Goal: Task Accomplishment & Management: Manage account settings

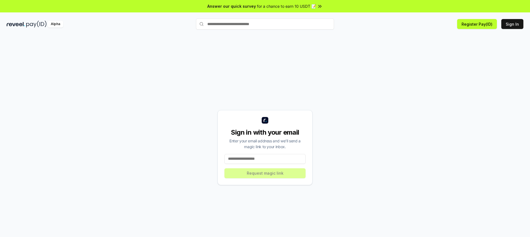
click at [247, 158] on input at bounding box center [264, 159] width 81 height 10
click at [247, 157] on input at bounding box center [264, 159] width 81 height 10
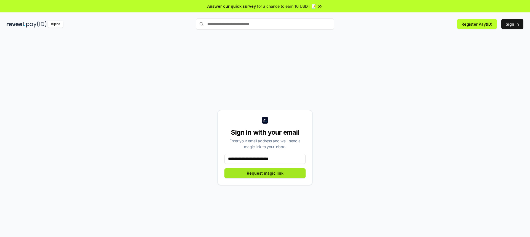
type input "**********"
click at [274, 173] on button "Request magic link" at bounding box center [264, 173] width 81 height 10
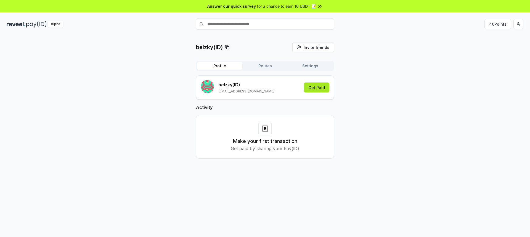
click at [310, 88] on button "Get Paid" at bounding box center [316, 87] width 25 height 10
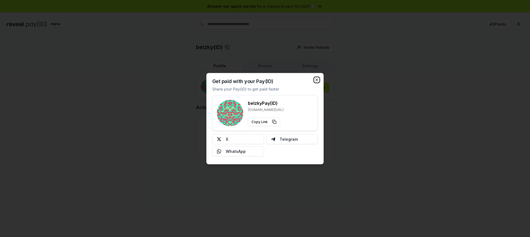
click at [316, 81] on icon "button" at bounding box center [316, 80] width 4 height 4
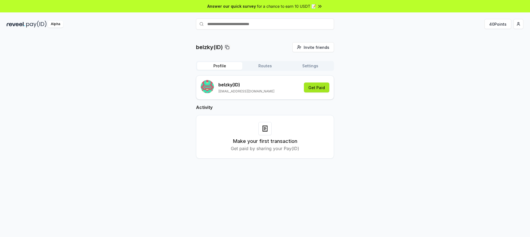
click at [315, 90] on button "Get Paid" at bounding box center [316, 87] width 25 height 10
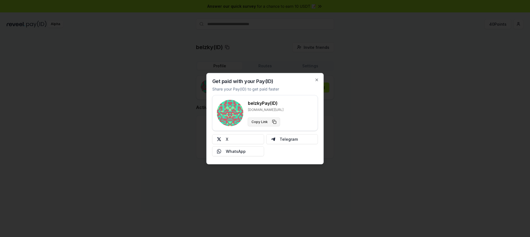
click at [273, 123] on button "Copy Link" at bounding box center [264, 121] width 32 height 9
click at [319, 82] on div "Get paid with your Pay(ID) Share your Pay(ID) to get paid faster belzky Pay(ID)…" at bounding box center [264, 118] width 117 height 91
click at [316, 79] on icon "button" at bounding box center [316, 80] width 4 height 4
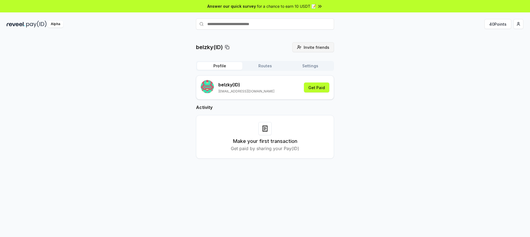
click at [312, 49] on span "Invite friends" at bounding box center [316, 47] width 26 height 6
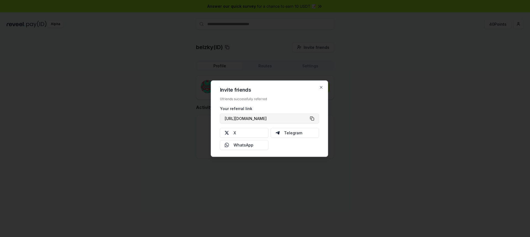
click at [312, 120] on button "https://reveel.id/refer/belzky" at bounding box center [269, 118] width 99 height 10
click at [319, 86] on icon "button" at bounding box center [321, 87] width 4 height 4
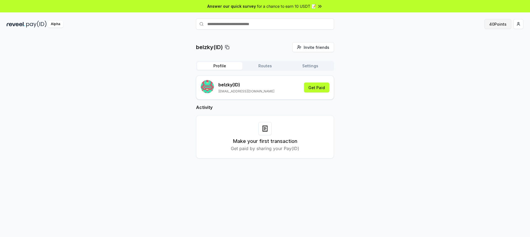
click at [499, 22] on button "40 Points" at bounding box center [497, 24] width 27 height 10
